Goal: Transaction & Acquisition: Purchase product/service

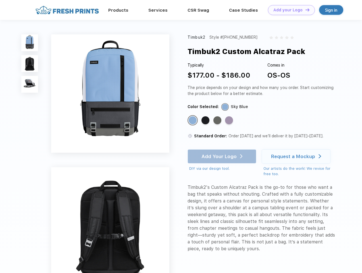
click at [289, 10] on link "Add your Logo Design Tool" at bounding box center [291, 10] width 47 height 10
click at [0, 0] on div "Design Tool" at bounding box center [0, 0] width 0 height 0
click at [305, 10] on link "Add your Logo Design Tool" at bounding box center [291, 10] width 47 height 10
click at [30, 43] on img at bounding box center [29, 42] width 17 height 17
click at [30, 64] on img at bounding box center [29, 63] width 17 height 17
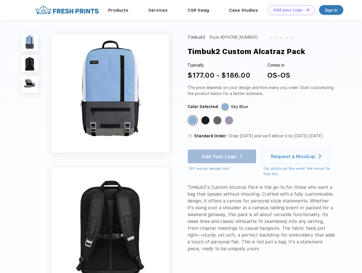
click at [30, 84] on img at bounding box center [29, 84] width 17 height 17
click at [193, 121] on div "Standard Color" at bounding box center [193, 120] width 8 height 8
click at [206, 121] on div "Standard Color" at bounding box center [206, 120] width 8 height 8
click at [218, 121] on div "Standard Color" at bounding box center [217, 120] width 8 height 8
click at [230, 121] on div "Standard Color" at bounding box center [229, 120] width 8 height 8
